Goal: Navigation & Orientation: Find specific page/section

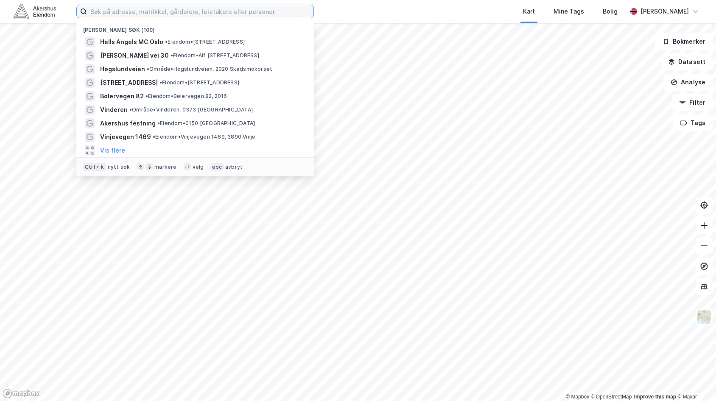
click at [162, 10] on input at bounding box center [200, 11] width 226 height 13
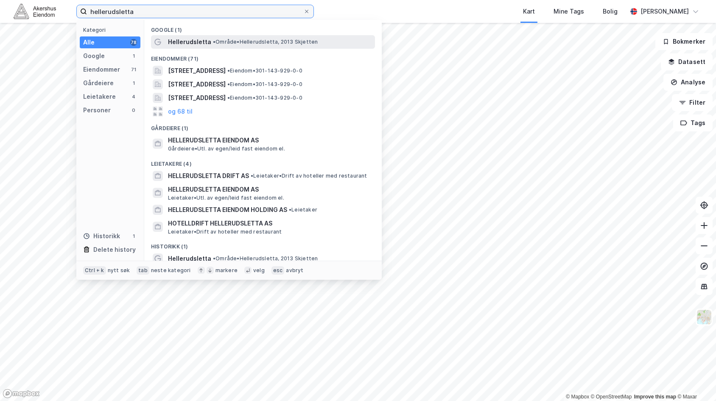
type input "hellerudsletta"
click at [186, 39] on span "Hellerudsletta" at bounding box center [189, 42] width 43 height 10
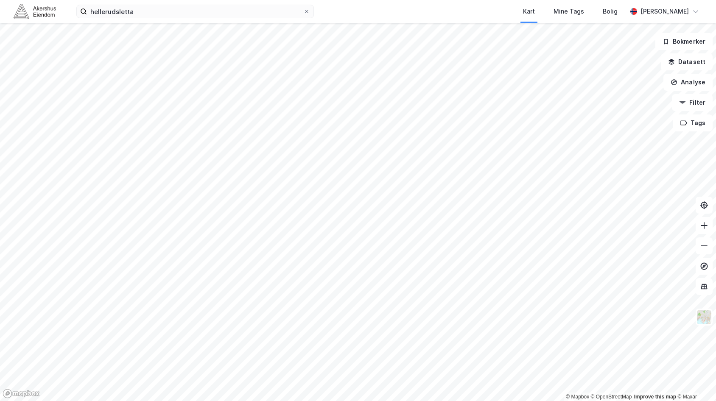
click at [715, 209] on html "hellerudsletta Kart Mine Tags Bolig [PERSON_NAME] © Mapbox © OpenStreetMap Impr…" at bounding box center [358, 200] width 716 height 401
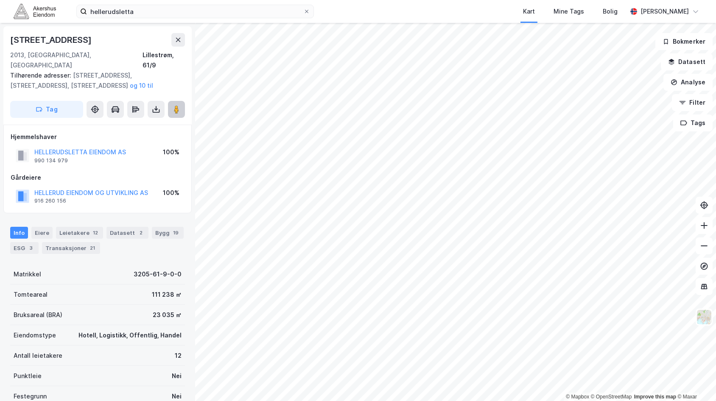
click at [175, 105] on image at bounding box center [176, 109] width 5 height 8
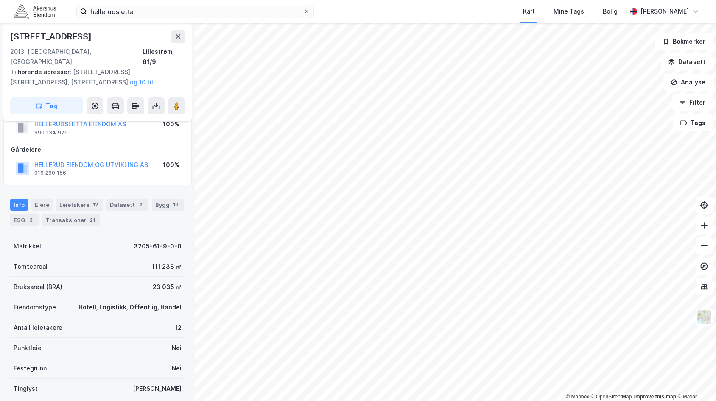
scroll to position [42, 0]
